Goal: Task Accomplishment & Management: Manage account settings

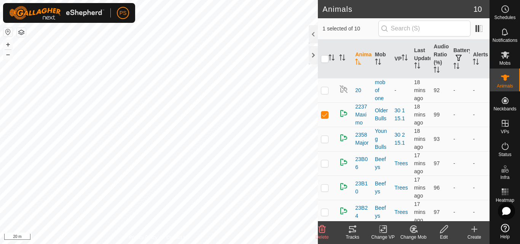
click at [355, 231] on icon at bounding box center [352, 229] width 7 height 6
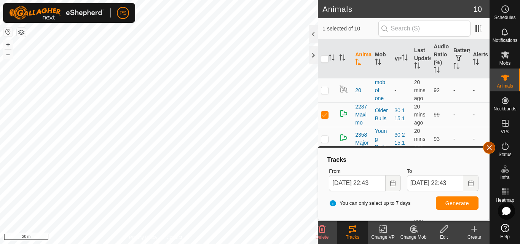
click at [490, 147] on button "button" at bounding box center [489, 148] width 12 height 12
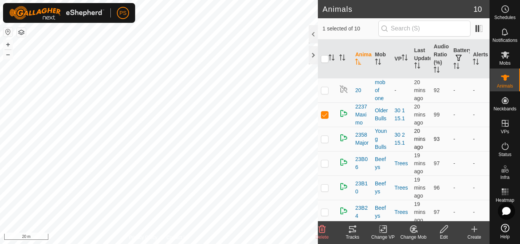
click at [326, 140] on p-checkbox at bounding box center [325, 139] width 8 height 6
checkbox input "true"
click at [326, 115] on p-checkbox at bounding box center [325, 114] width 8 height 6
checkbox input "false"
click at [356, 231] on icon at bounding box center [352, 228] width 9 height 9
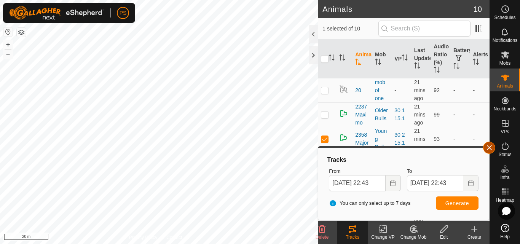
click at [490, 148] on button "button" at bounding box center [489, 148] width 12 height 12
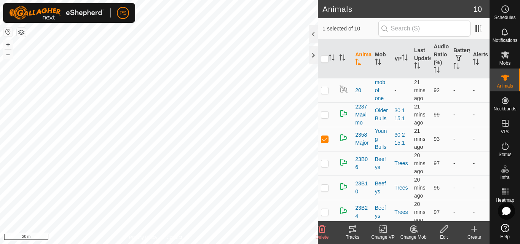
click at [326, 138] on p-checkbox at bounding box center [325, 139] width 8 height 6
checkbox input "false"
click at [326, 165] on p-checkbox at bounding box center [325, 163] width 8 height 6
click at [353, 229] on icon at bounding box center [352, 229] width 7 height 6
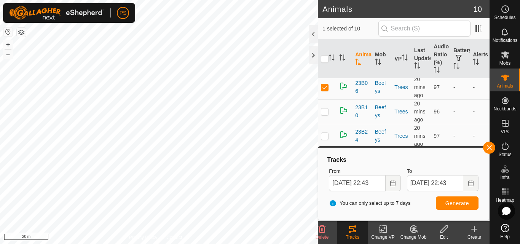
scroll to position [38, 0]
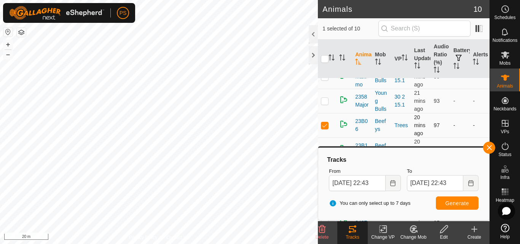
click at [325, 126] on p-checkbox at bounding box center [325, 125] width 8 height 6
checkbox input "false"
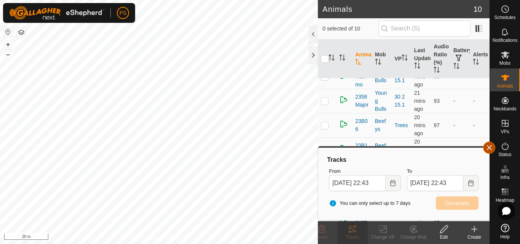
click at [491, 147] on button "button" at bounding box center [489, 148] width 12 height 12
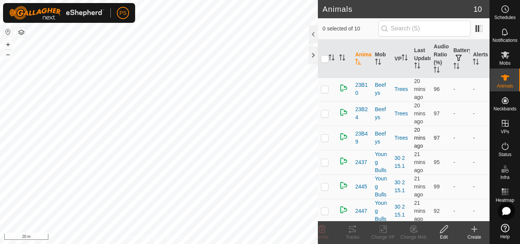
scroll to position [101, 0]
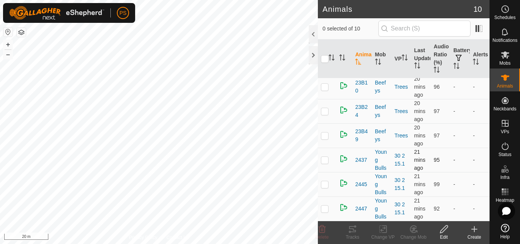
click at [326, 158] on p-checkbox at bounding box center [325, 160] width 8 height 6
click at [352, 230] on icon at bounding box center [352, 228] width 9 height 9
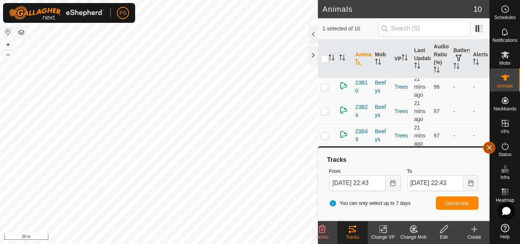
click at [489, 145] on button "button" at bounding box center [489, 148] width 12 height 12
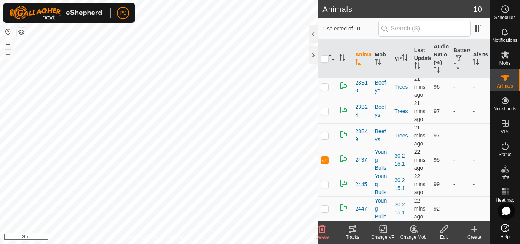
click at [324, 160] on p-checkbox at bounding box center [325, 160] width 8 height 6
checkbox input "false"
click at [325, 184] on p-checkbox at bounding box center [325, 184] width 8 height 6
checkbox input "true"
click at [349, 230] on icon at bounding box center [352, 228] width 9 height 9
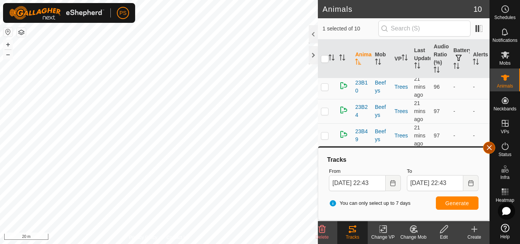
click at [487, 146] on button "button" at bounding box center [489, 148] width 12 height 12
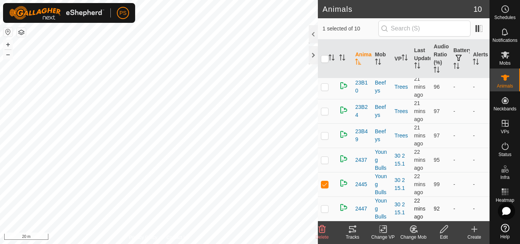
click at [325, 207] on p-checkbox at bounding box center [325, 208] width 8 height 6
checkbox input "true"
click at [324, 183] on p-checkbox at bounding box center [325, 184] width 8 height 6
checkbox input "false"
click at [350, 229] on icon at bounding box center [352, 229] width 7 height 6
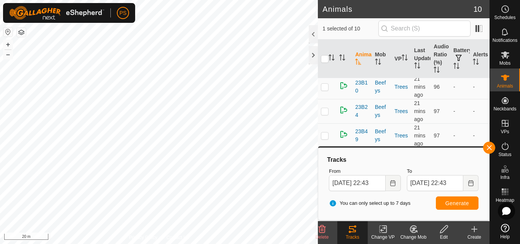
click at [9, 30] on button "button" at bounding box center [7, 31] width 9 height 9
click at [508, 57] on icon at bounding box center [504, 54] width 9 height 9
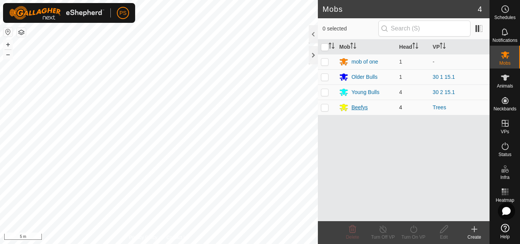
click at [358, 106] on div "Beefys" at bounding box center [359, 107] width 16 height 8
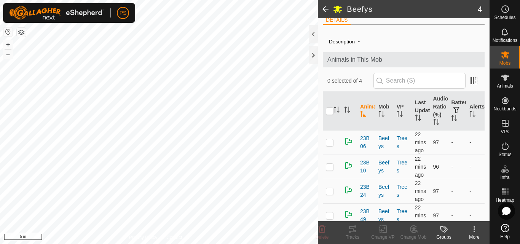
scroll to position [15, 0]
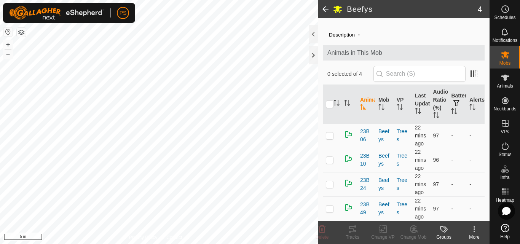
click at [329, 136] on p-checkbox at bounding box center [330, 135] width 8 height 6
checkbox input "true"
click at [353, 230] on icon at bounding box center [352, 229] width 7 height 6
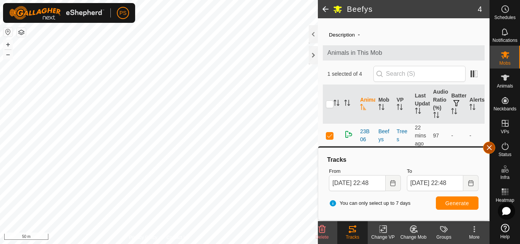
click at [490, 146] on button "button" at bounding box center [489, 148] width 12 height 12
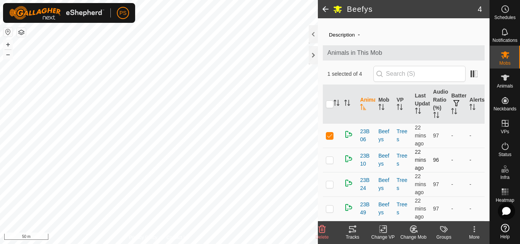
click at [328, 160] on p-checkbox at bounding box center [330, 160] width 8 height 6
checkbox input "true"
click at [330, 135] on p-checkbox at bounding box center [330, 135] width 8 height 6
checkbox input "false"
click at [354, 228] on icon at bounding box center [352, 228] width 9 height 9
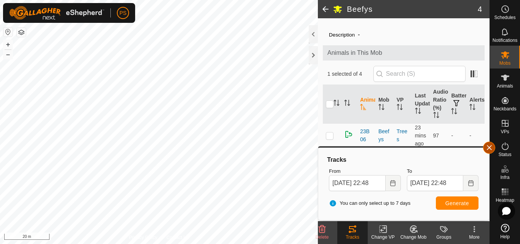
click at [487, 146] on button "button" at bounding box center [489, 148] width 12 height 12
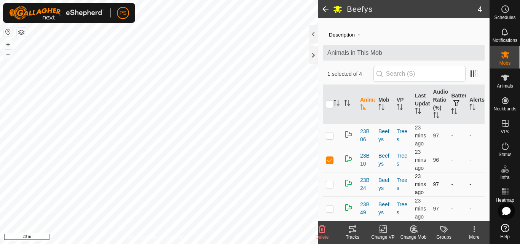
click at [328, 186] on p-checkbox at bounding box center [330, 184] width 8 height 6
checkbox input "true"
click at [330, 160] on p-checkbox at bounding box center [330, 160] width 8 height 6
checkbox input "false"
click at [353, 230] on icon at bounding box center [352, 229] width 7 height 6
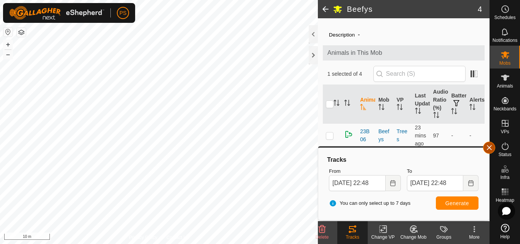
click at [490, 147] on button "button" at bounding box center [489, 148] width 12 height 12
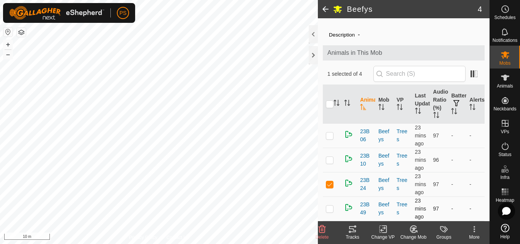
click at [330, 208] on p-checkbox at bounding box center [330, 208] width 8 height 6
checkbox input "true"
click at [329, 187] on p-checkbox at bounding box center [330, 184] width 8 height 6
checkbox input "false"
click at [356, 234] on div "Tracks" at bounding box center [352, 237] width 30 height 7
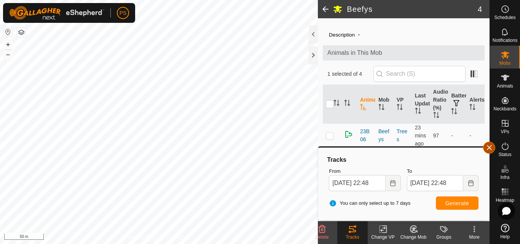
click at [489, 147] on button "button" at bounding box center [489, 148] width 12 height 12
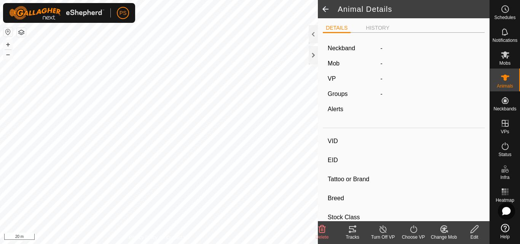
type input "20"
type input "-"
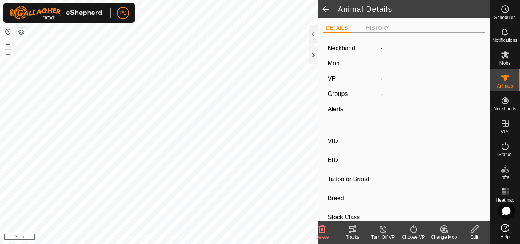
type input "0 kg"
type input "-"
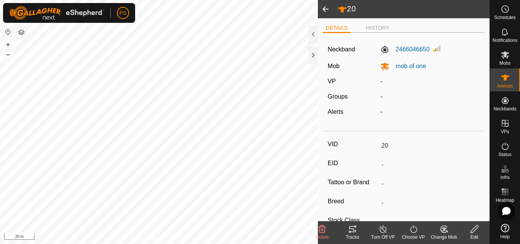
click at [350, 228] on icon at bounding box center [352, 228] width 9 height 9
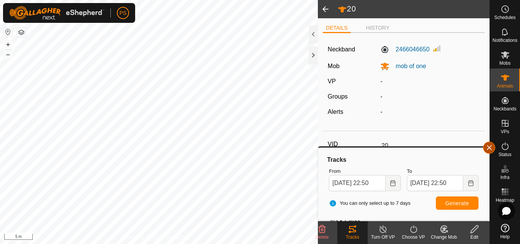
click at [489, 148] on button "button" at bounding box center [489, 148] width 12 height 12
